Goal: Find contact information

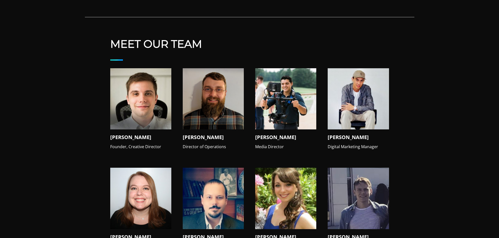
scroll to position [465, 0]
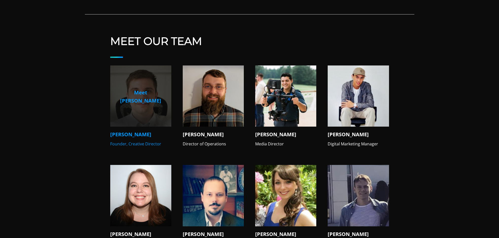
click at [134, 95] on img at bounding box center [140, 95] width 61 height 61
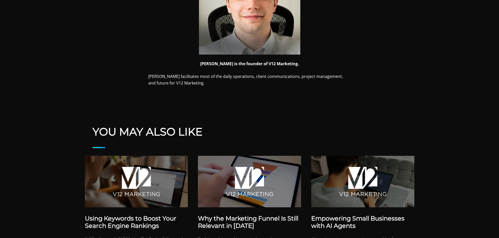
click at [338, 47] on p at bounding box center [249, 3] width 203 height 101
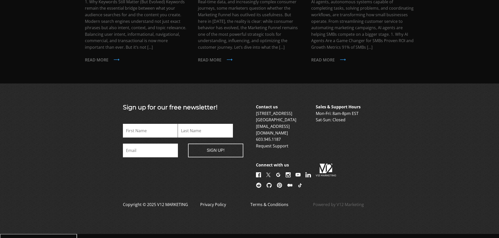
scroll to position [463, 0]
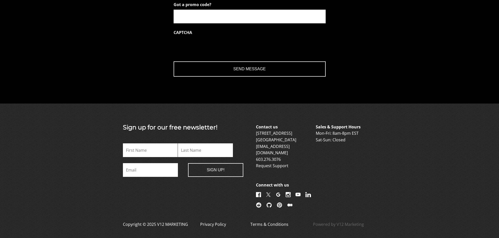
scroll to position [735, 0]
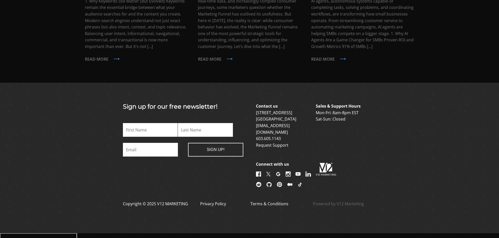
scroll to position [463, 0]
